Goal: Task Accomplishment & Management: Use online tool/utility

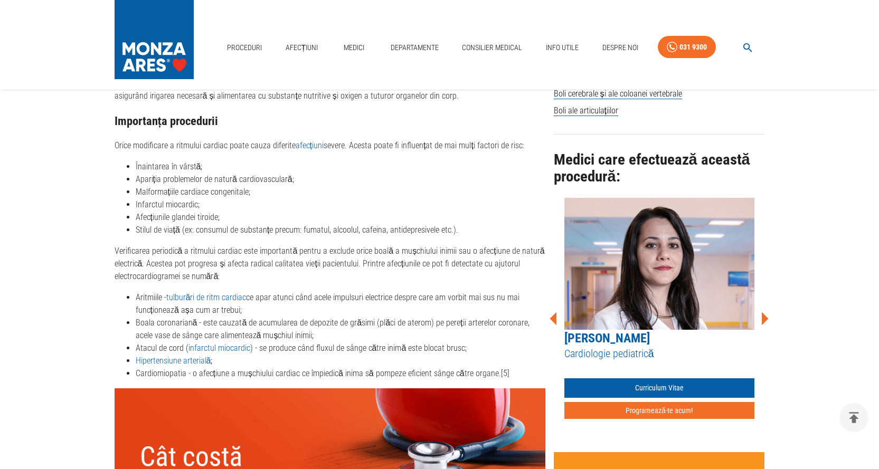
scroll to position [792, 0]
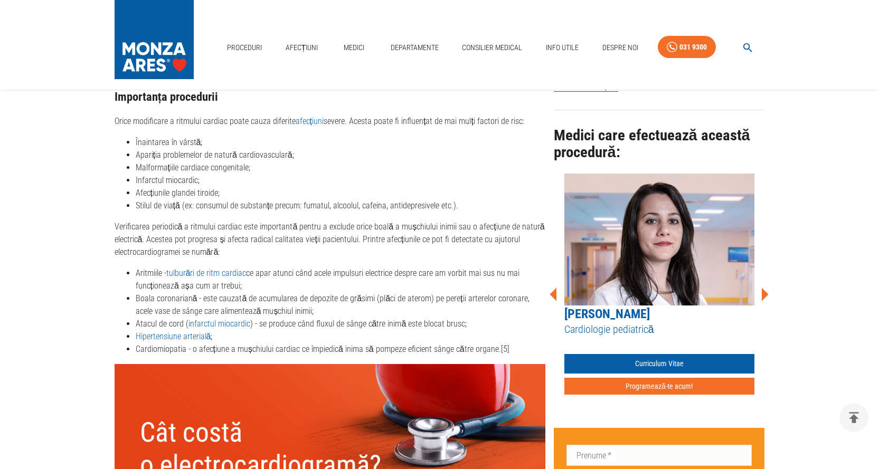
click at [140, 332] on link "Hipertensiune arterială" at bounding box center [173, 337] width 75 height 10
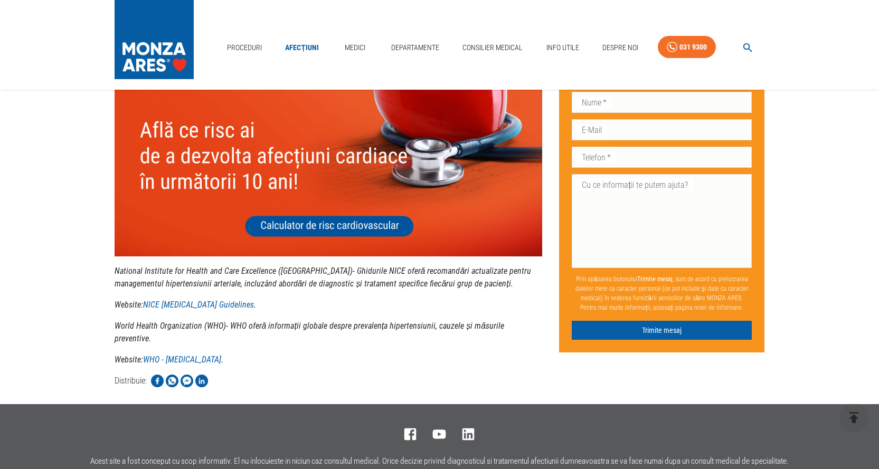
scroll to position [2692, 0]
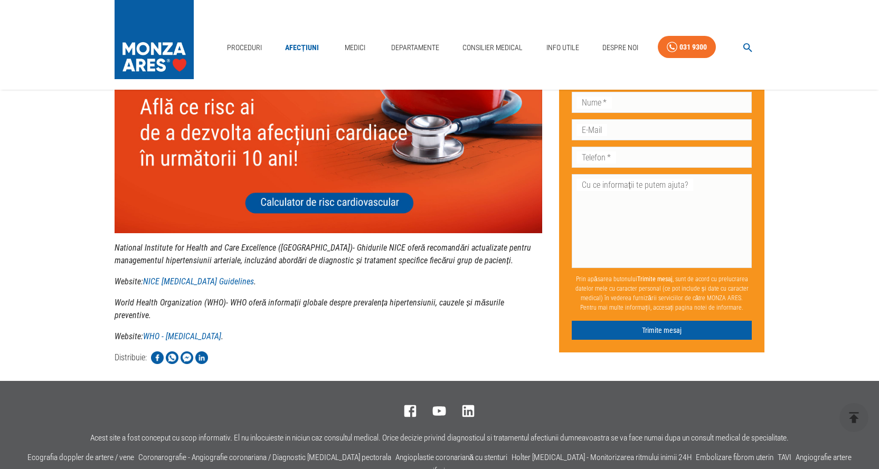
click at [331, 204] on img at bounding box center [329, 147] width 428 height 171
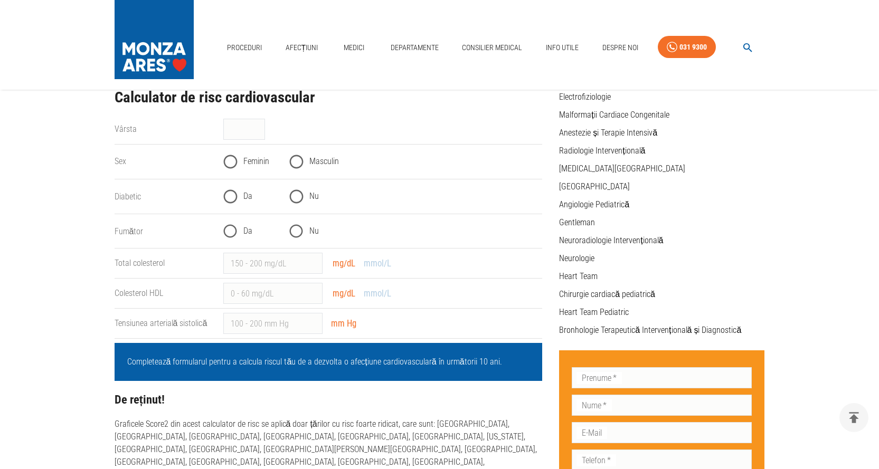
scroll to position [211, 0]
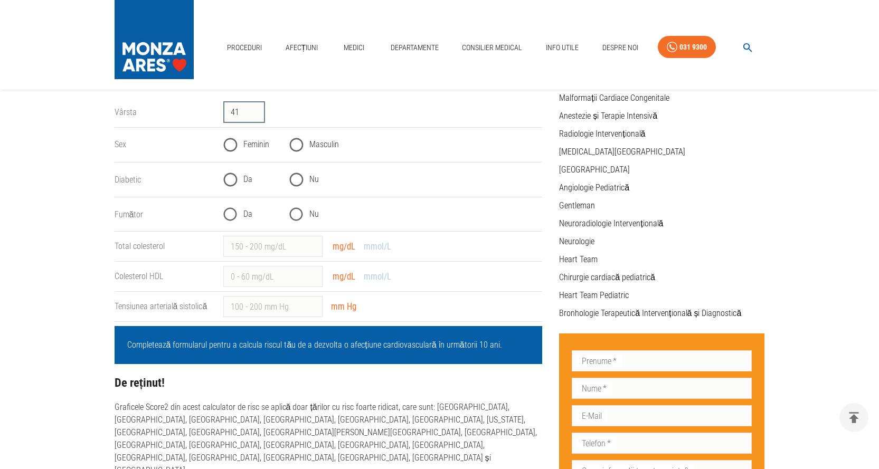
click at [257, 108] on input "41" at bounding box center [244, 112] width 42 height 21
click at [257, 108] on input "42" at bounding box center [244, 112] width 42 height 21
click at [257, 108] on input "43" at bounding box center [244, 112] width 42 height 21
click at [257, 108] on input "44" at bounding box center [244, 112] width 42 height 21
click at [257, 108] on input "45" at bounding box center [244, 112] width 42 height 21
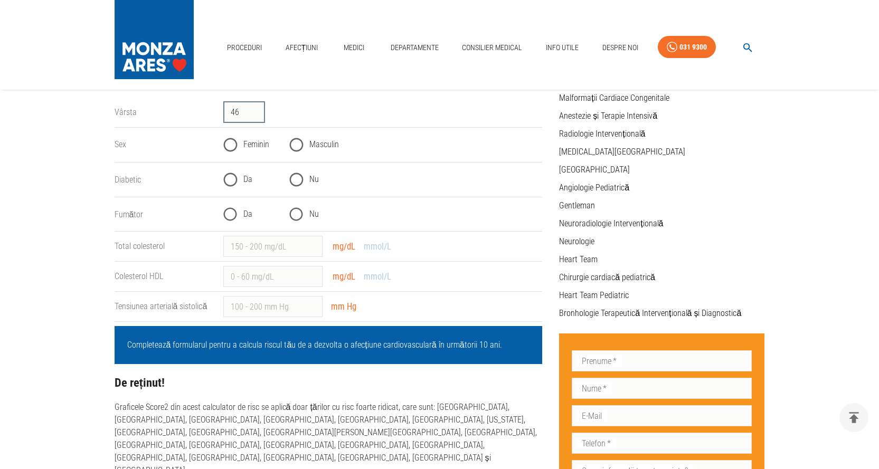
click at [257, 108] on input "46" at bounding box center [244, 112] width 42 height 21
click at [257, 108] on input "47" at bounding box center [244, 112] width 42 height 21
click at [257, 108] on input "48" at bounding box center [244, 112] width 42 height 21
click at [257, 108] on input "49" at bounding box center [244, 112] width 42 height 21
click at [257, 108] on input "50" at bounding box center [244, 112] width 42 height 21
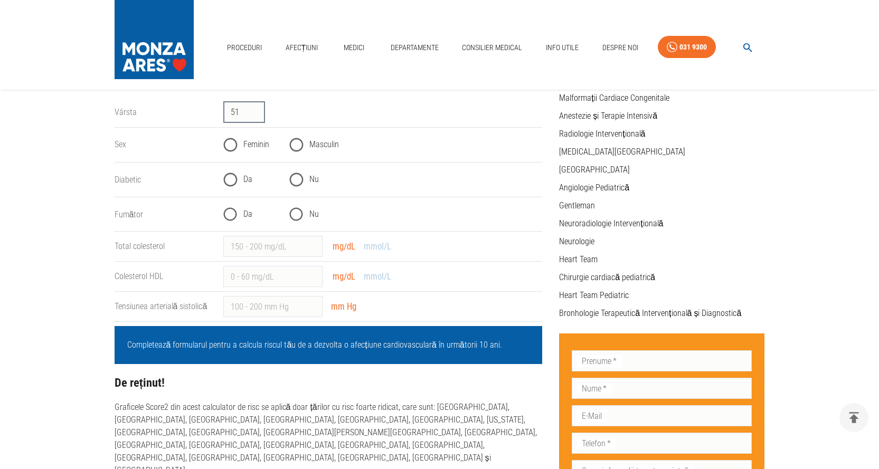
click at [257, 108] on input "51" at bounding box center [244, 112] width 42 height 21
click at [257, 108] on input "52" at bounding box center [244, 112] width 42 height 21
click at [257, 108] on input "54" at bounding box center [244, 112] width 42 height 21
click at [257, 108] on input "55" at bounding box center [244, 112] width 42 height 21
click at [257, 108] on input "56" at bounding box center [244, 112] width 42 height 21
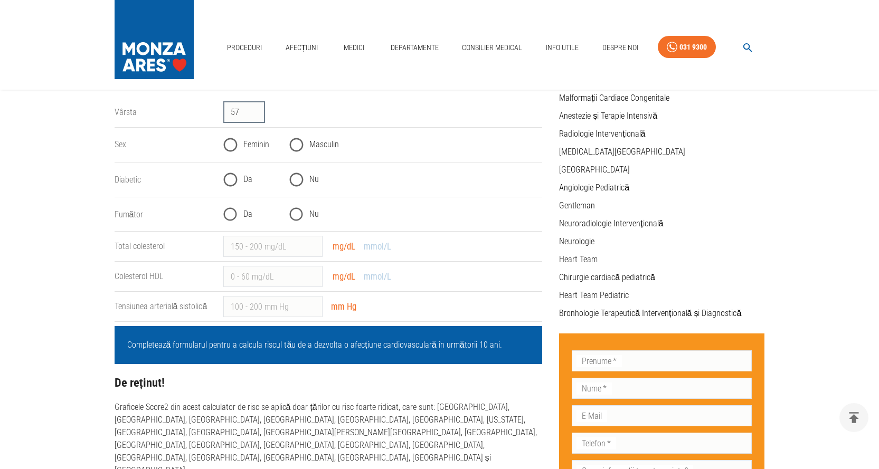
click at [257, 108] on input "57" at bounding box center [244, 112] width 42 height 21
click at [257, 108] on input "58" at bounding box center [244, 112] width 42 height 21
click at [257, 108] on input "59" at bounding box center [244, 112] width 42 height 21
click at [257, 108] on input "60" at bounding box center [244, 112] width 42 height 21
click at [257, 108] on input "61" at bounding box center [244, 112] width 42 height 21
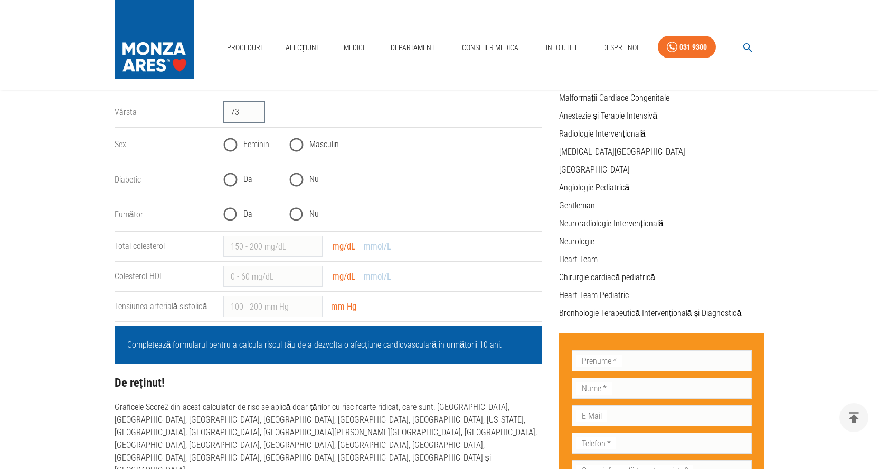
click at [257, 108] on input "74" at bounding box center [244, 112] width 42 height 21
click at [257, 108] on input "75" at bounding box center [244, 112] width 42 height 21
click at [257, 108] on input "76" at bounding box center [244, 112] width 42 height 21
click at [257, 108] on input "77" at bounding box center [244, 112] width 42 height 21
type input "78"
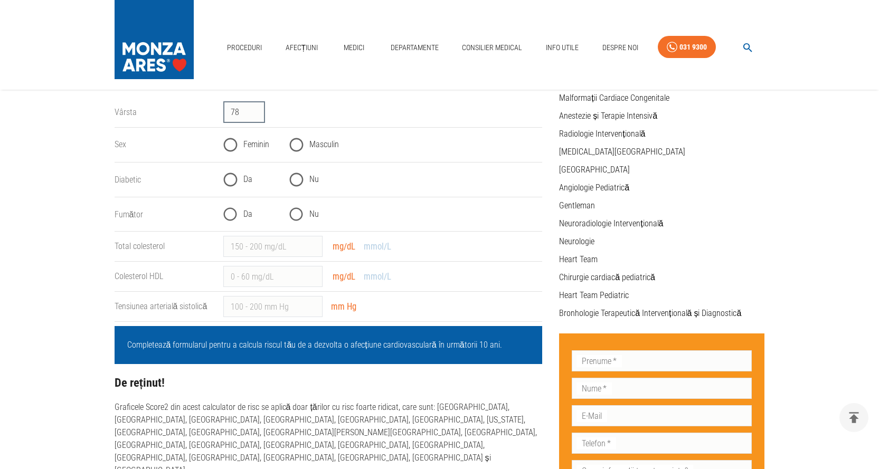
click at [257, 108] on input "78" at bounding box center [244, 112] width 42 height 21
click at [230, 145] on input "Feminin" at bounding box center [230, 145] width 26 height 26
radio input "true"
click at [297, 180] on input "Nu" at bounding box center [296, 180] width 26 height 26
radio input "true"
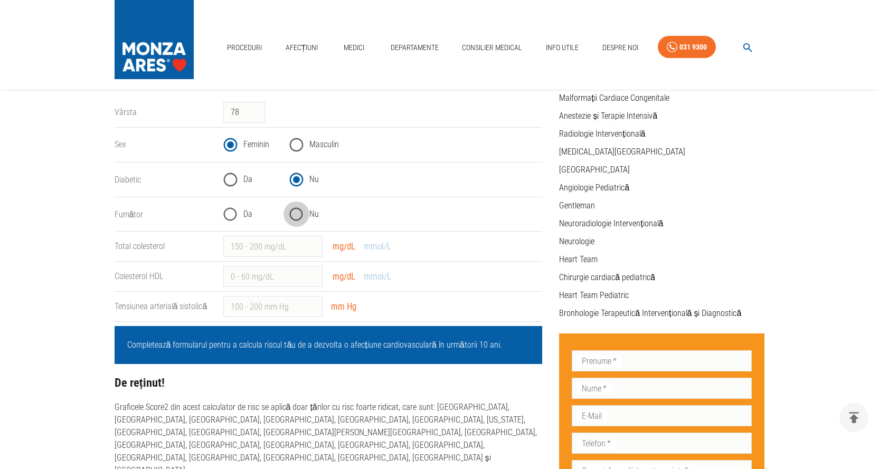
click at [298, 213] on input "Nu" at bounding box center [296, 215] width 26 height 26
radio input "true"
click at [450, 276] on div "​ mg/dL mmol/L" at bounding box center [378, 273] width 327 height 30
click at [295, 276] on input "Colesterol HDL" at bounding box center [272, 276] width 99 height 21
click at [310, 273] on input "1" at bounding box center [272, 276] width 99 height 21
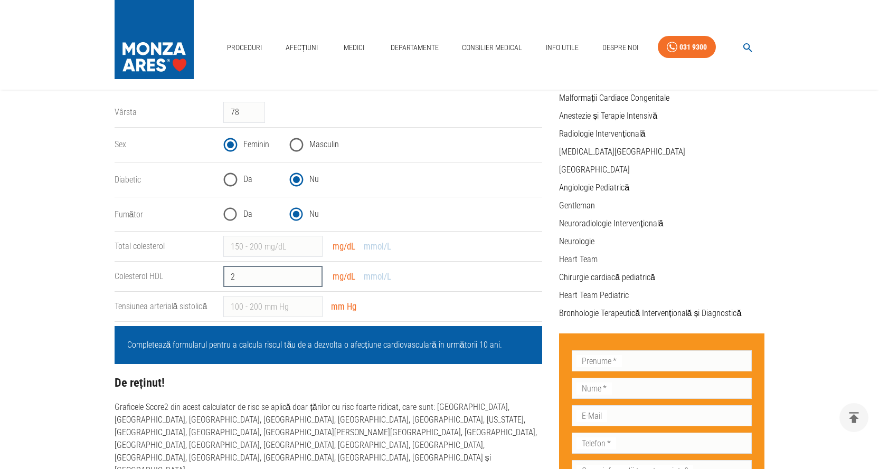
click at [312, 273] on input "2" at bounding box center [272, 276] width 99 height 21
click at [312, 273] on input "3" at bounding box center [272, 276] width 99 height 21
click at [312, 273] on input "4" at bounding box center [272, 276] width 99 height 21
click at [312, 273] on input "5" at bounding box center [272, 276] width 99 height 21
click at [312, 273] on input "6" at bounding box center [272, 276] width 99 height 21
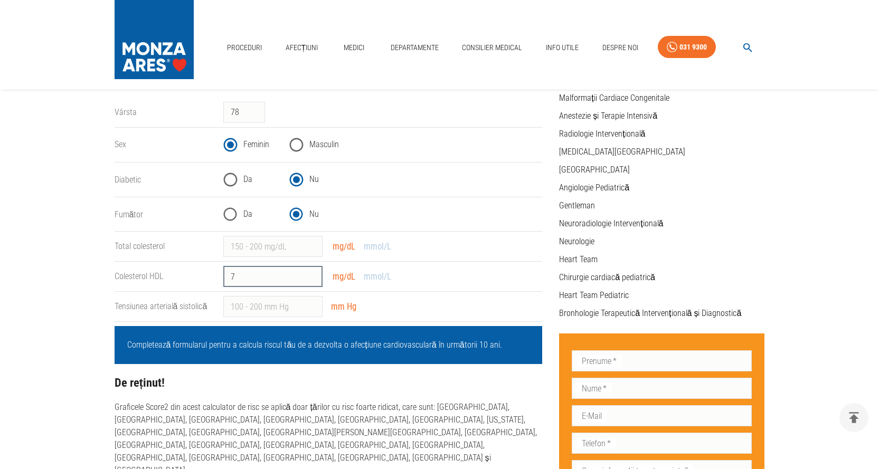
click at [312, 273] on input "7" at bounding box center [272, 276] width 99 height 21
click at [312, 273] on input "9" at bounding box center [272, 276] width 99 height 21
click at [312, 273] on input "10" at bounding box center [272, 276] width 99 height 21
click at [312, 273] on input "11" at bounding box center [272, 276] width 99 height 21
click at [312, 273] on input "12" at bounding box center [272, 276] width 99 height 21
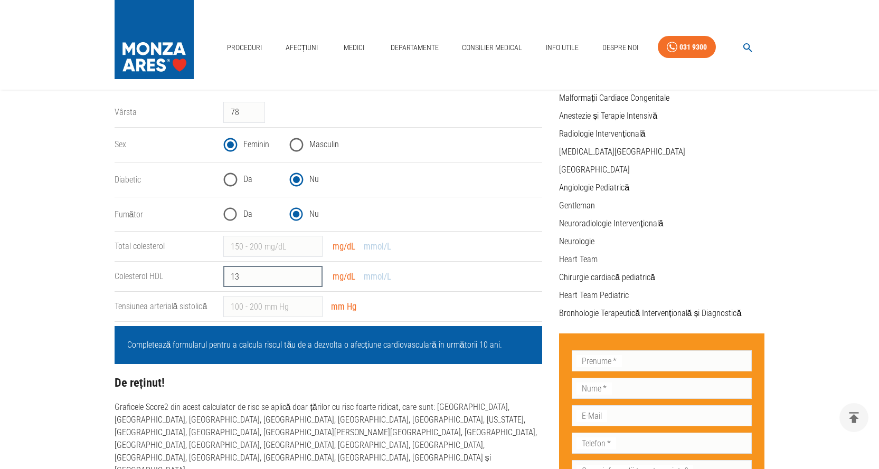
click at [312, 273] on input "13" at bounding box center [272, 276] width 99 height 21
click at [312, 273] on input "17" at bounding box center [272, 276] width 99 height 21
click at [312, 273] on input "18" at bounding box center [272, 276] width 99 height 21
click at [312, 273] on input "19" at bounding box center [272, 276] width 99 height 21
click at [312, 273] on input "20" at bounding box center [272, 276] width 99 height 21
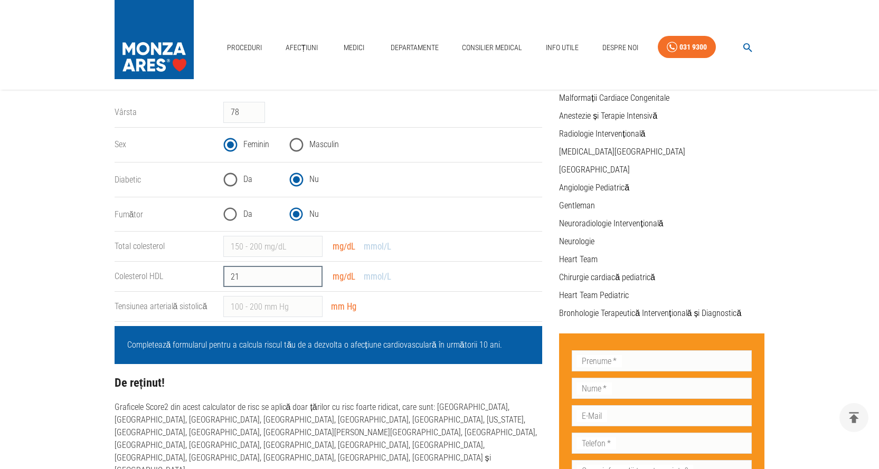
click at [312, 273] on input "21" at bounding box center [272, 276] width 99 height 21
click at [312, 273] on input "22" at bounding box center [272, 276] width 99 height 21
click at [312, 273] on input "23" at bounding box center [272, 276] width 99 height 21
click at [312, 273] on input "24" at bounding box center [272, 276] width 99 height 21
click at [312, 273] on input "30" at bounding box center [272, 276] width 99 height 21
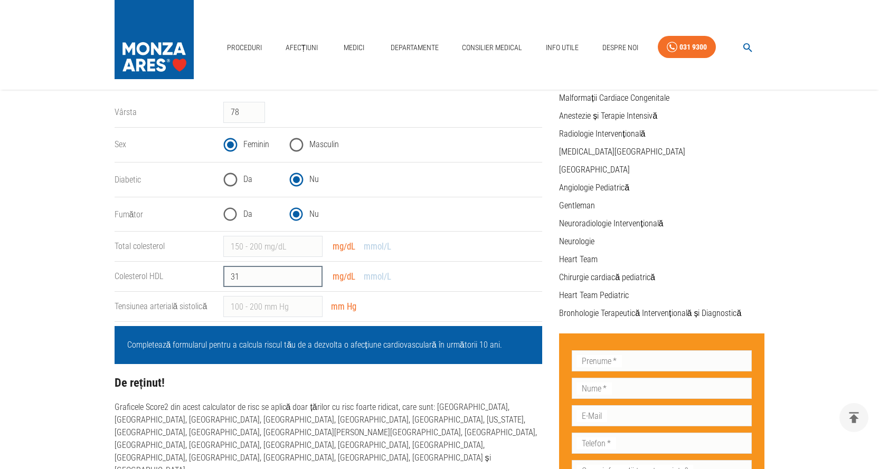
click at [312, 273] on input "31" at bounding box center [272, 276] width 99 height 21
click at [312, 273] on input "32" at bounding box center [272, 276] width 99 height 21
click at [312, 273] on input "33" at bounding box center [272, 276] width 99 height 21
click at [312, 273] on input "35" at bounding box center [272, 276] width 99 height 21
click at [312, 273] on input "36" at bounding box center [272, 276] width 99 height 21
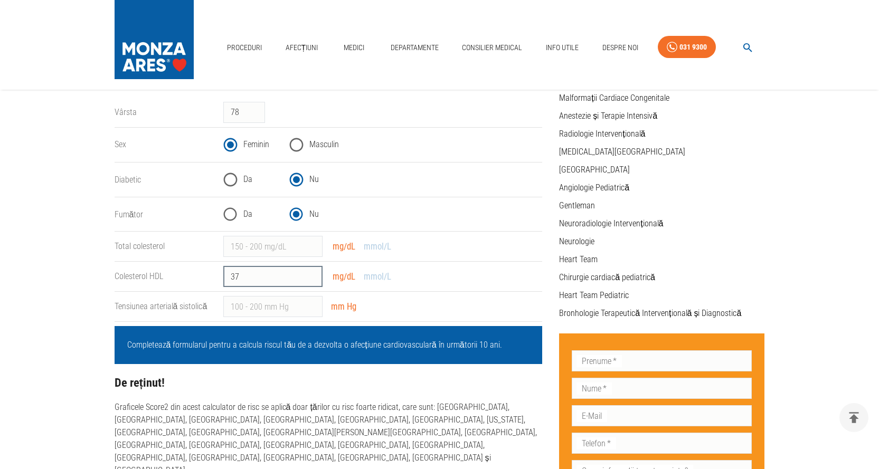
click at [312, 273] on input "38" at bounding box center [272, 276] width 99 height 21
click at [312, 273] on input "39" at bounding box center [272, 276] width 99 height 21
click at [312, 273] on input "40" at bounding box center [272, 276] width 99 height 21
click at [312, 273] on input "41" at bounding box center [272, 276] width 99 height 21
click at [312, 273] on input "42" at bounding box center [272, 276] width 99 height 21
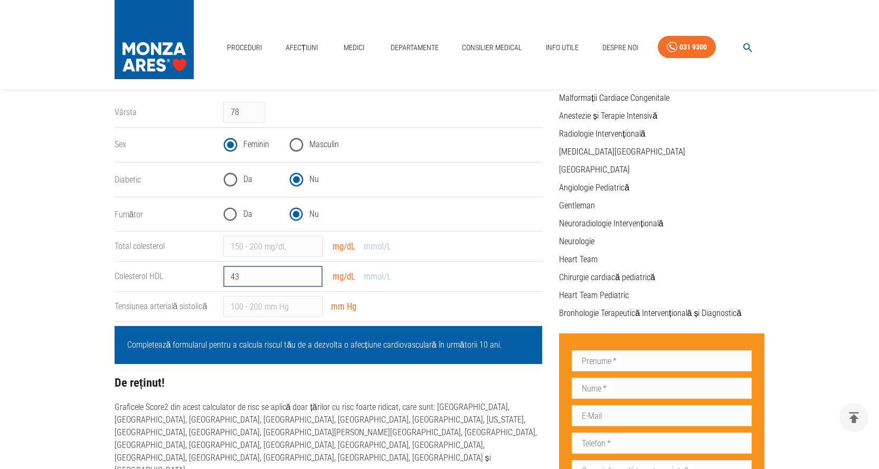
click at [312, 273] on input "43" at bounding box center [272, 276] width 99 height 21
click at [312, 273] on input "44" at bounding box center [272, 276] width 99 height 21
click at [312, 273] on input "45" at bounding box center [272, 276] width 99 height 21
click at [312, 273] on input "46" at bounding box center [272, 276] width 99 height 21
click at [312, 273] on input "47" at bounding box center [272, 276] width 99 height 21
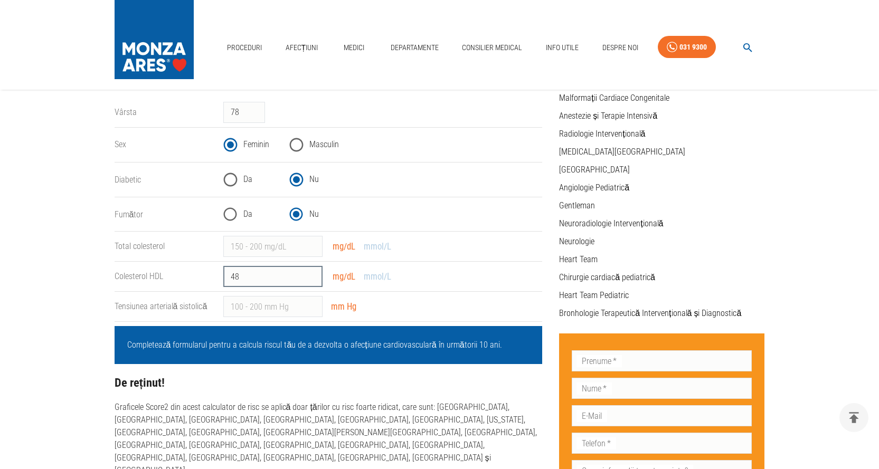
click at [312, 273] on input "48" at bounding box center [272, 276] width 99 height 21
click at [312, 273] on input "49" at bounding box center [272, 276] width 99 height 21
click at [312, 273] on input "50" at bounding box center [272, 276] width 99 height 21
click at [312, 273] on input "51" at bounding box center [272, 276] width 99 height 21
click at [312, 273] on input "52" at bounding box center [272, 276] width 99 height 21
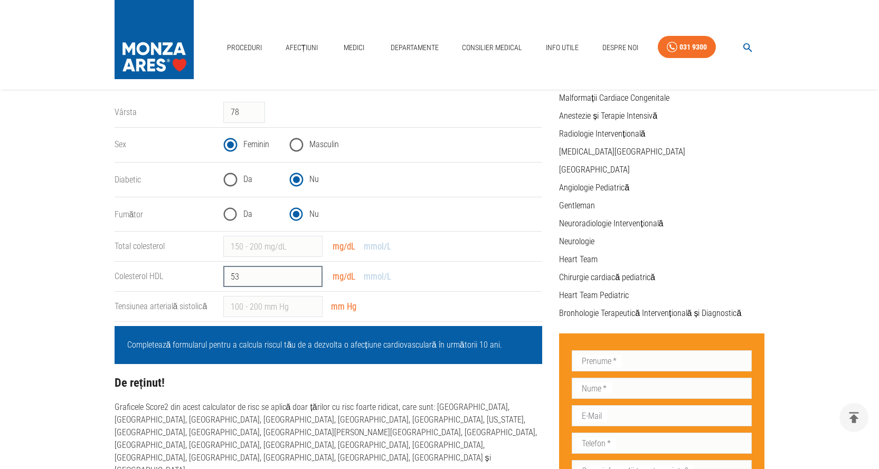
type input "53"
click at [312, 273] on input "53" at bounding box center [272, 276] width 99 height 21
click at [311, 242] on input "2" at bounding box center [272, 246] width 99 height 21
click at [311, 242] on input "3" at bounding box center [272, 246] width 99 height 21
click at [311, 251] on input "0" at bounding box center [272, 246] width 99 height 21
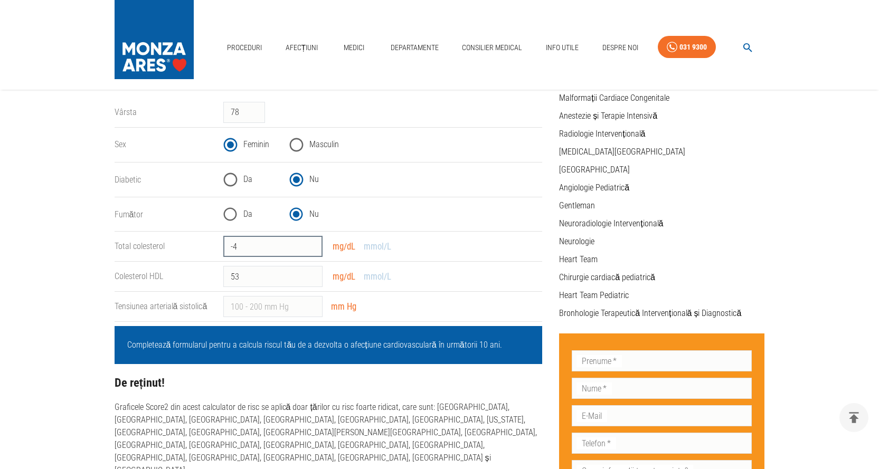
click at [311, 251] on input "-4" at bounding box center [272, 246] width 99 height 21
click at [311, 239] on input "-4" at bounding box center [272, 246] width 99 height 21
click at [310, 243] on input "-3" at bounding box center [272, 246] width 99 height 21
click at [310, 243] on input "-2" at bounding box center [272, 246] width 99 height 21
click at [310, 243] on input "-1" at bounding box center [272, 246] width 99 height 21
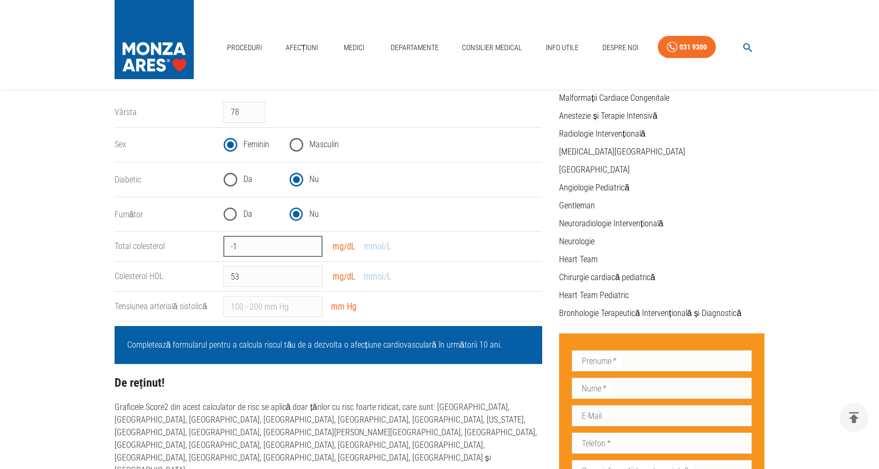
drag, startPoint x: 239, startPoint y: 245, endPoint x: 226, endPoint y: 242, distance: 12.9
click at [226, 242] on input "-1" at bounding box center [272, 246] width 99 height 21
type input "126"
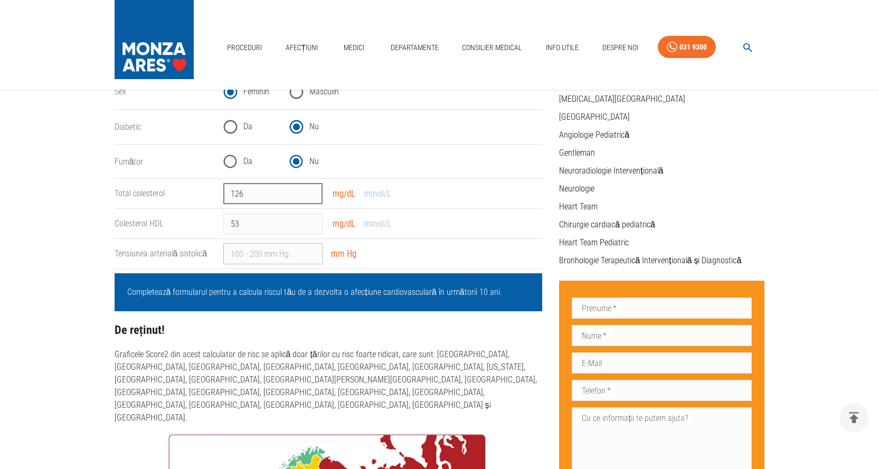
click at [254, 252] on input "Tensiunea arterială sistolică" at bounding box center [272, 253] width 99 height 21
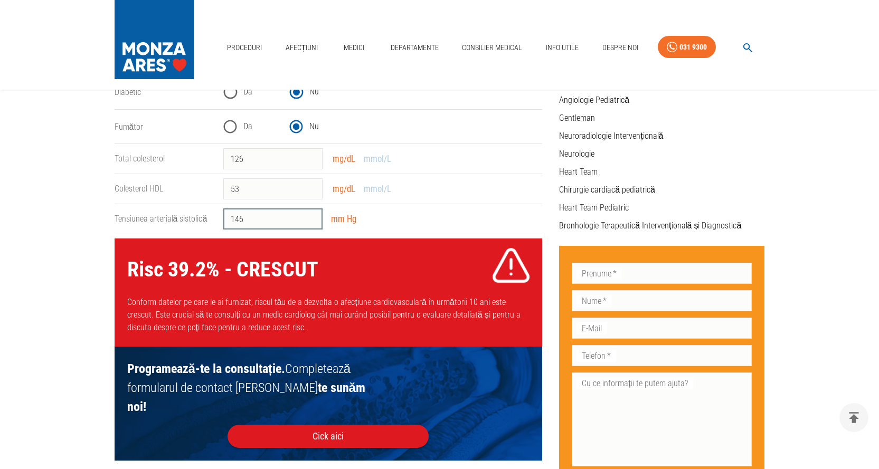
type input "145"
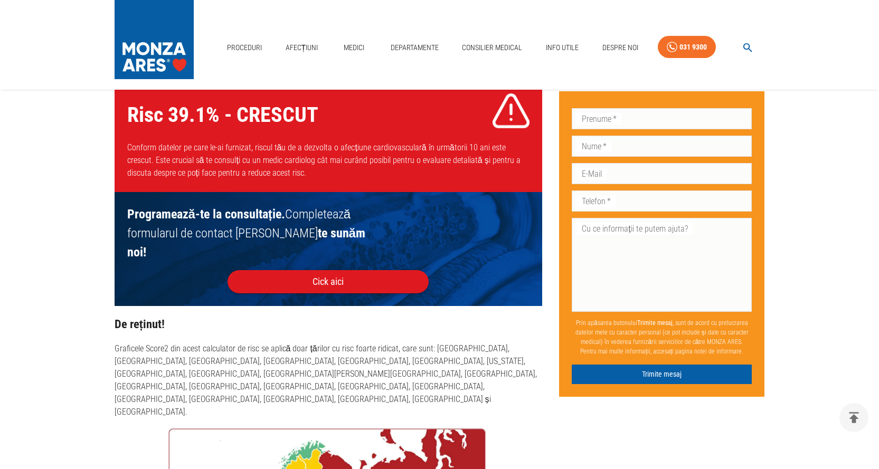
scroll to position [453, 0]
